Goal: Find specific page/section: Find specific page/section

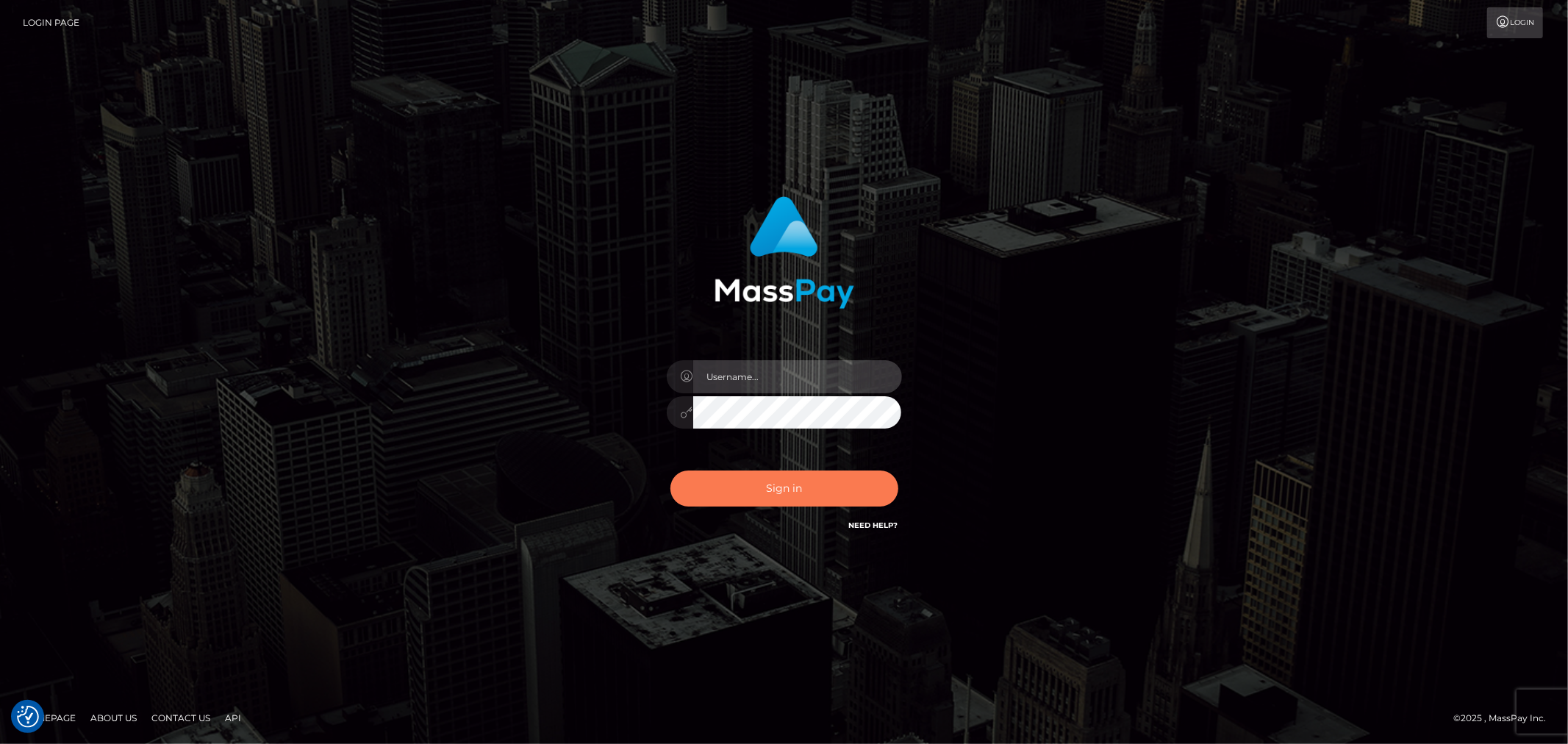
type input "[PERSON_NAME].Silversocial"
click at [740, 486] on button "Sign in" at bounding box center [784, 489] width 228 height 36
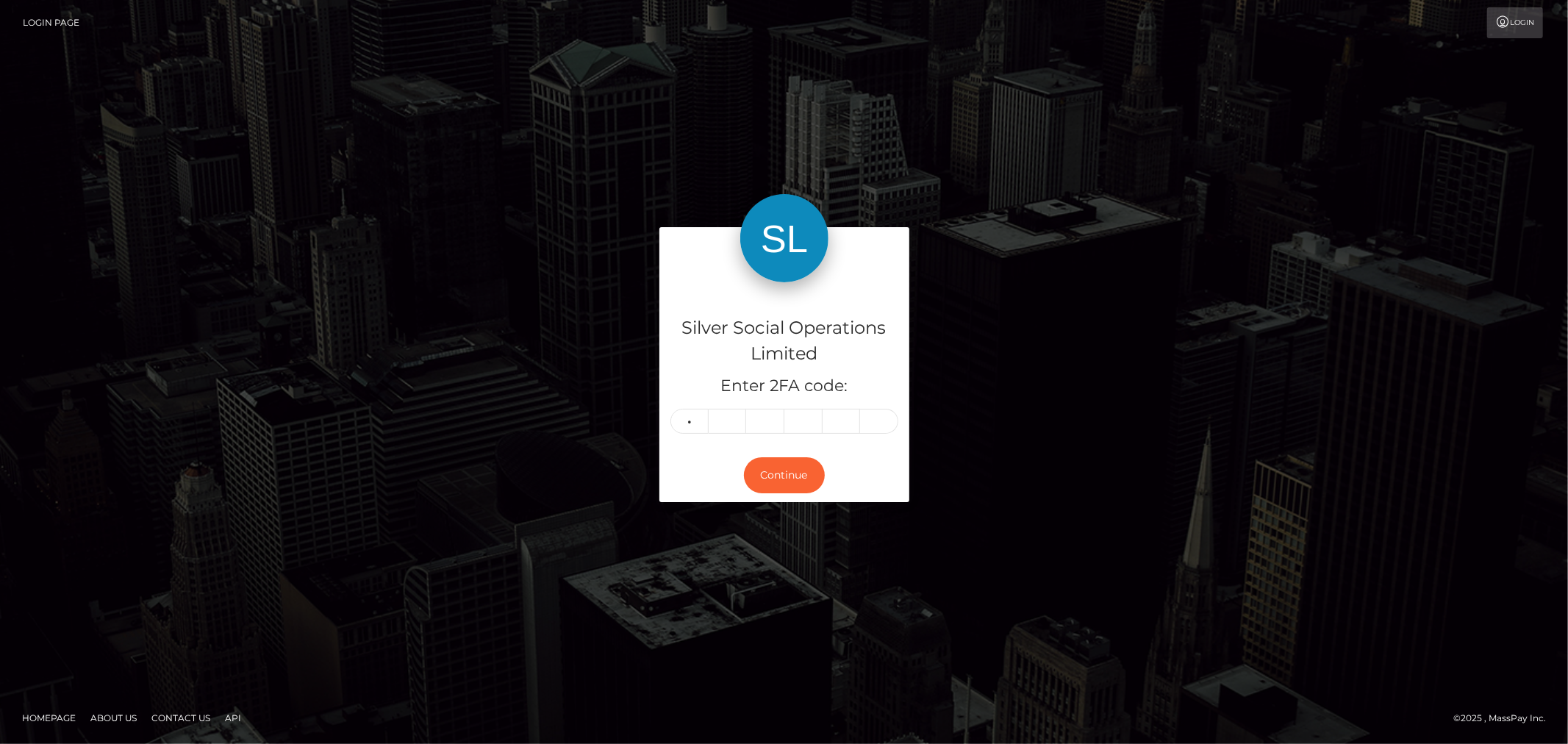
type input "4"
type input "7"
type input "2"
type input "7"
type input "3"
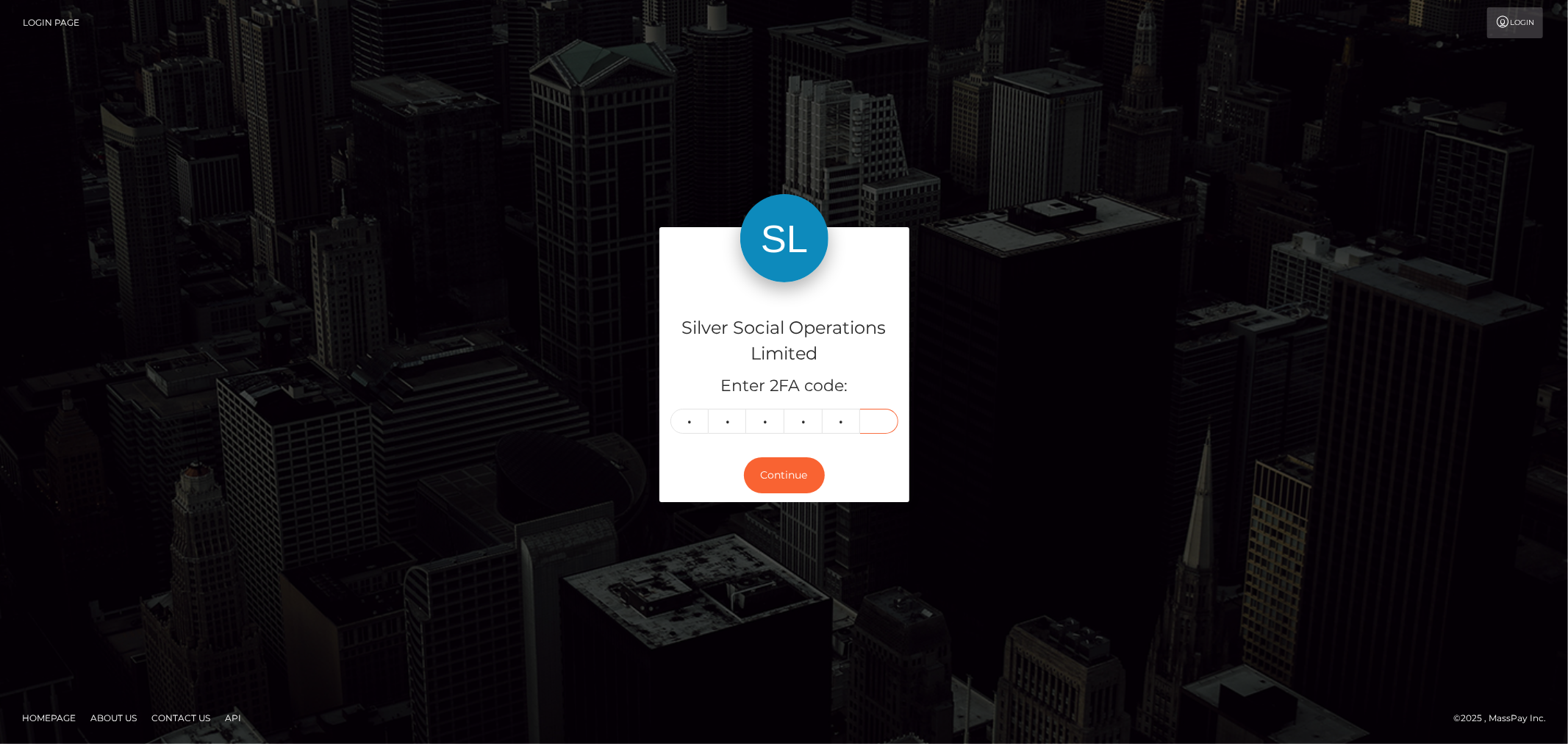
type input "3"
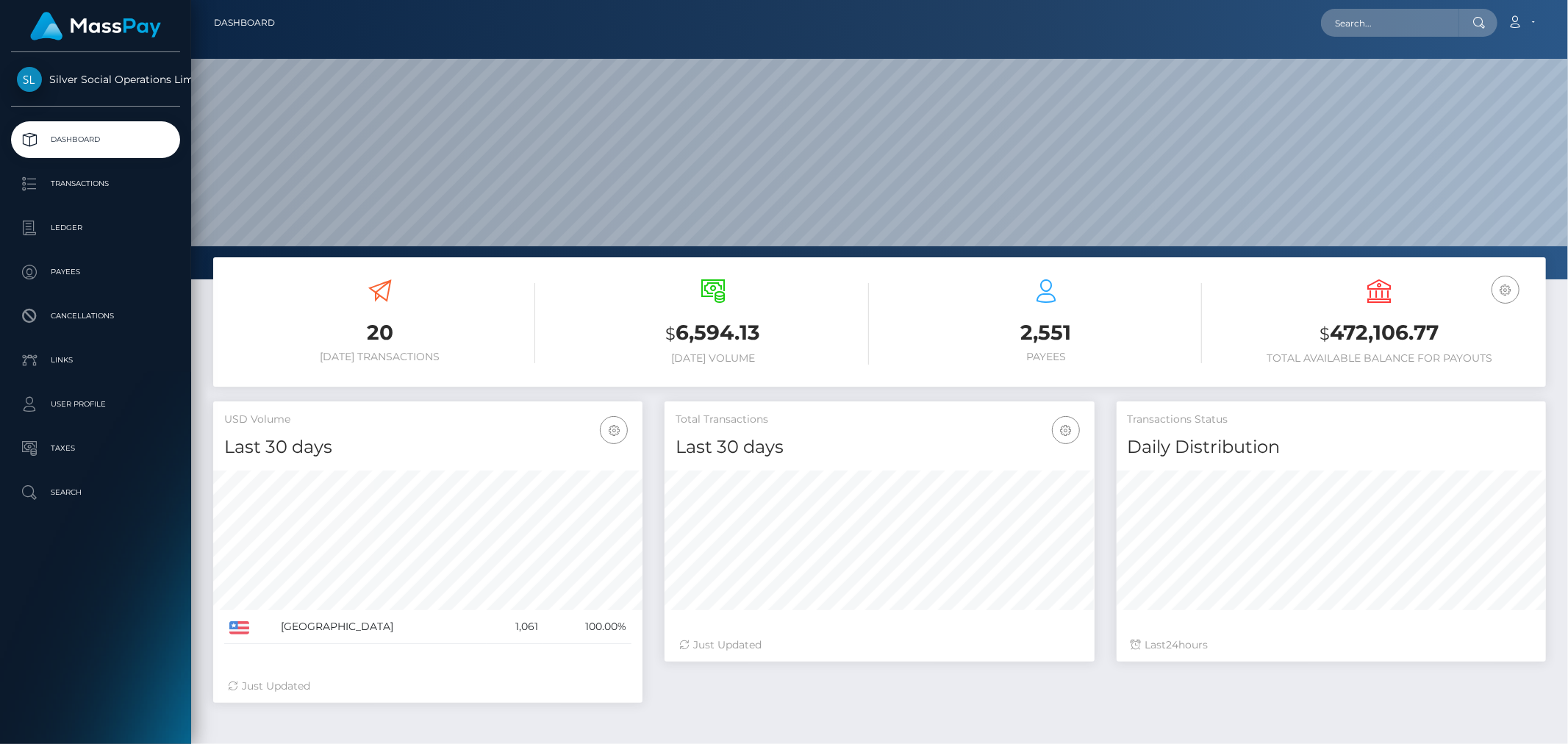
scroll to position [261, 429]
click at [1374, 16] on input "text" at bounding box center [1390, 23] width 139 height 28
paste input "41440525"
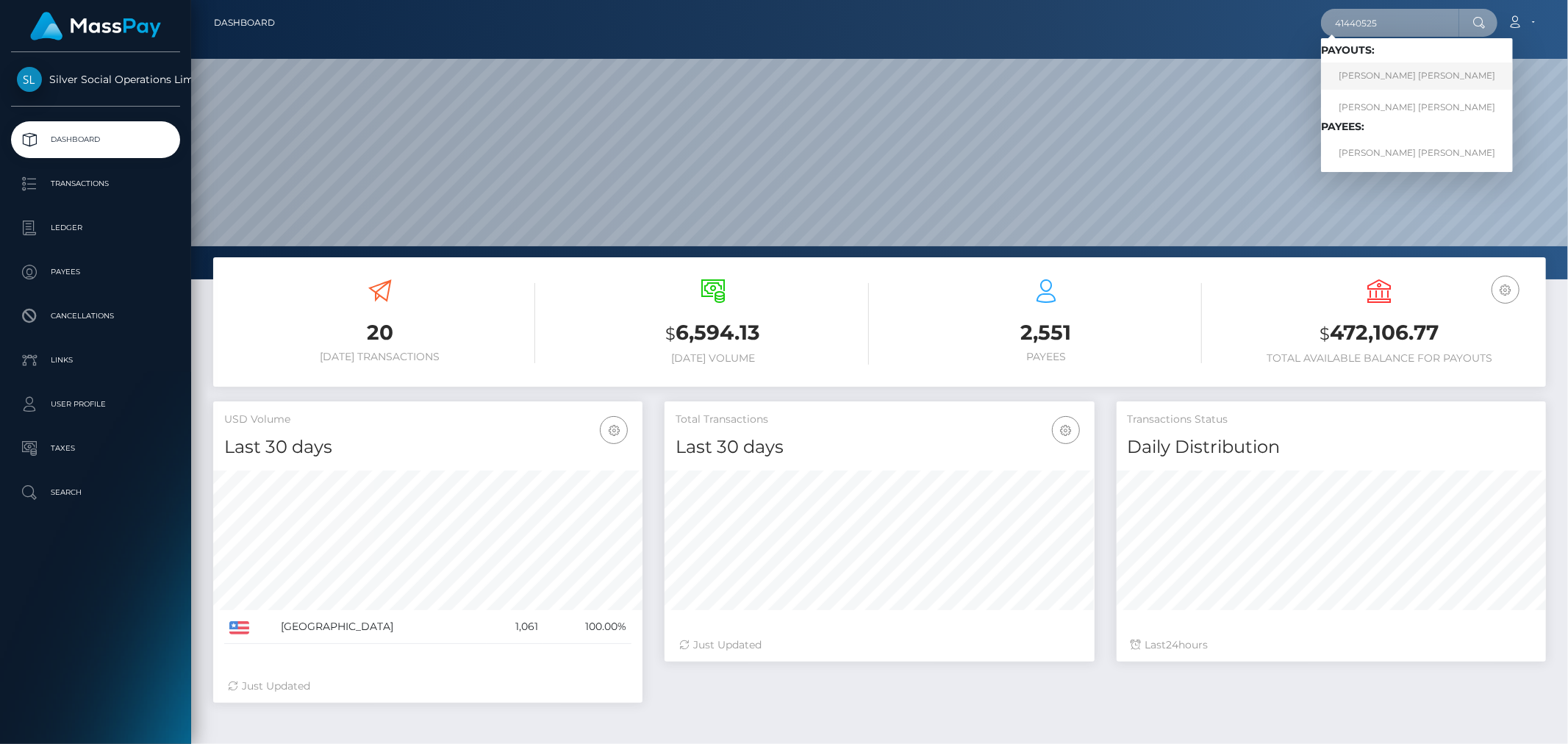
type input "41440525"
drag, startPoint x: 1385, startPoint y: 71, endPoint x: 1385, endPoint y: 47, distance: 24.0
click at [1385, 71] on link "PAUL KENDALL GOLDIE" at bounding box center [1417, 76] width 192 height 27
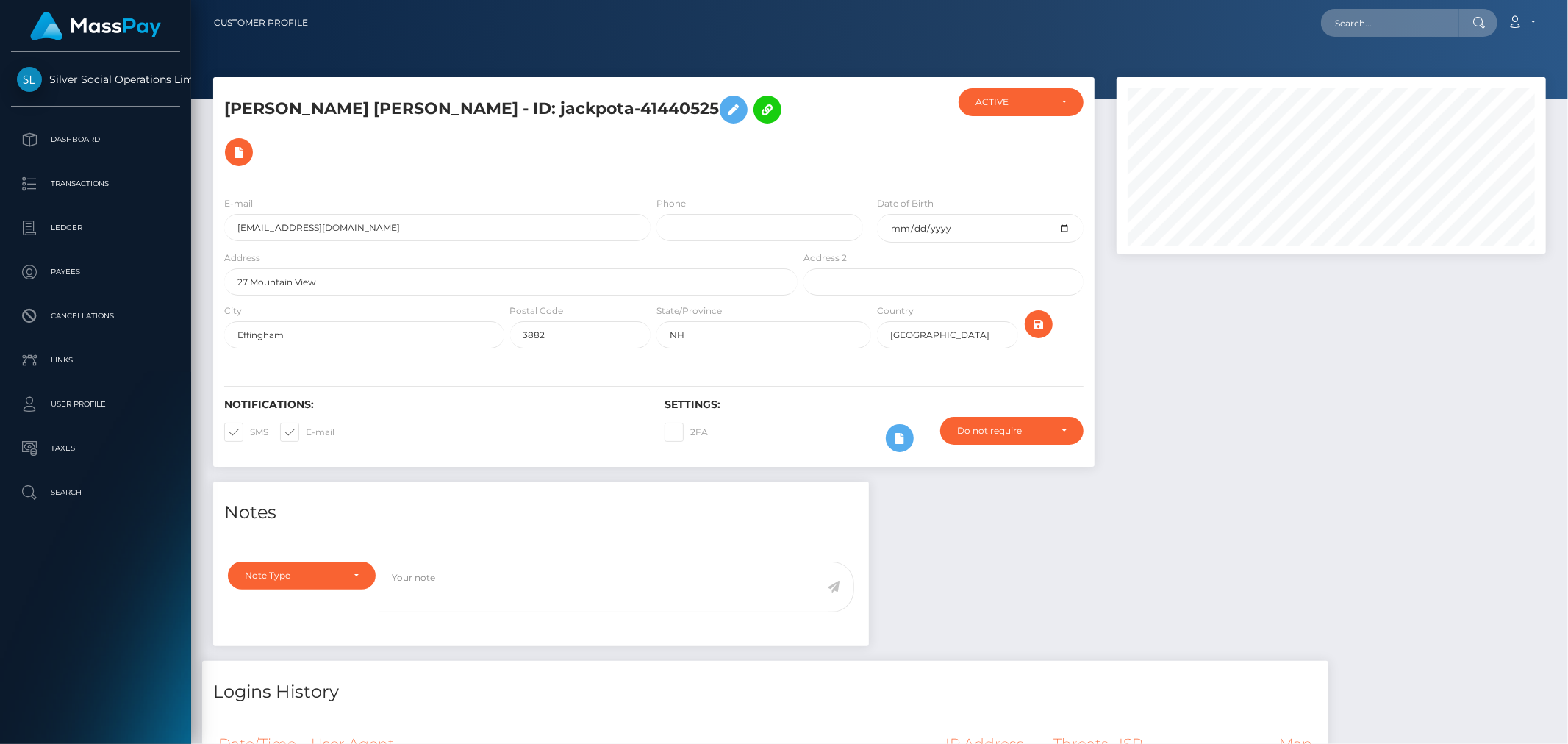
scroll to position [1160, 0]
